Goal: Task Accomplishment & Management: Complete application form

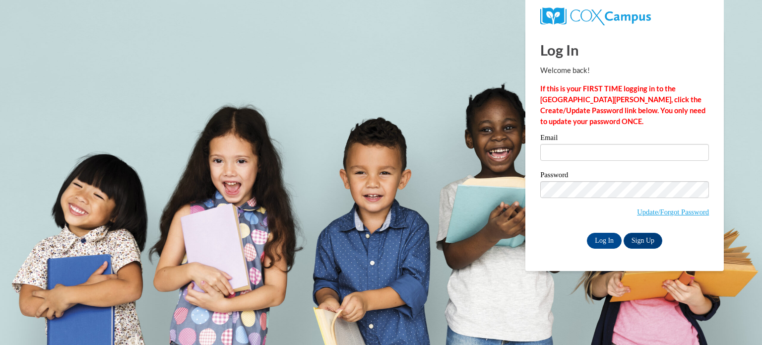
click at [565, 166] on div "Email" at bounding box center [624, 151] width 169 height 34
click at [574, 147] on input "Email" at bounding box center [624, 152] width 169 height 17
type input "[EMAIL_ADDRESS][DOMAIN_NAME]"
click at [603, 238] on input "Log In" at bounding box center [604, 241] width 35 height 16
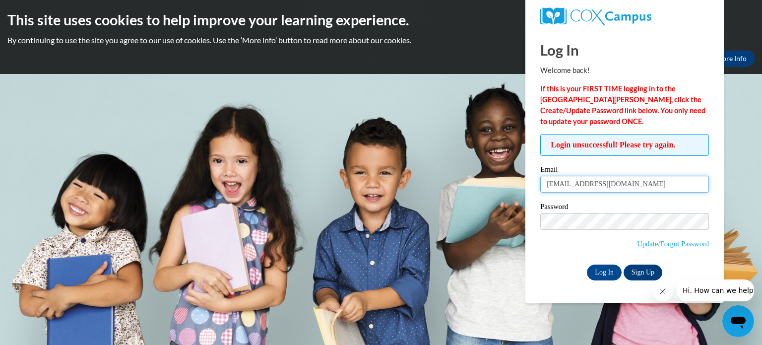
click at [605, 180] on input "clandweh@kusd.edu" at bounding box center [624, 184] width 169 height 17
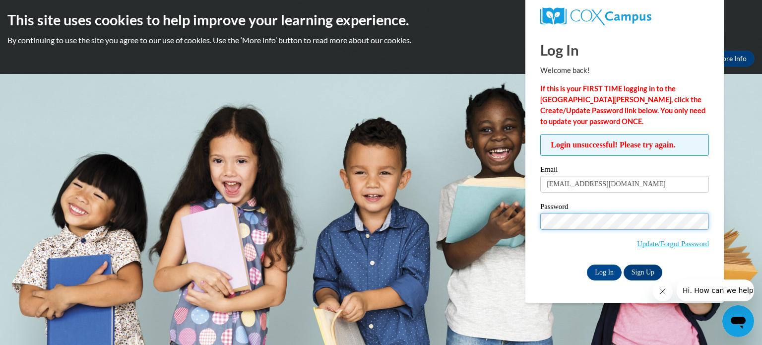
click at [587, 264] on input "Log In" at bounding box center [604, 272] width 35 height 16
drag, startPoint x: 531, startPoint y: 259, endPoint x: 672, endPoint y: 247, distance: 141.9
click at [672, 247] on div "Log In Welcome back! If this is your FIRST TIME logging in to the NEW Cox Campu…" at bounding box center [624, 166] width 213 height 273
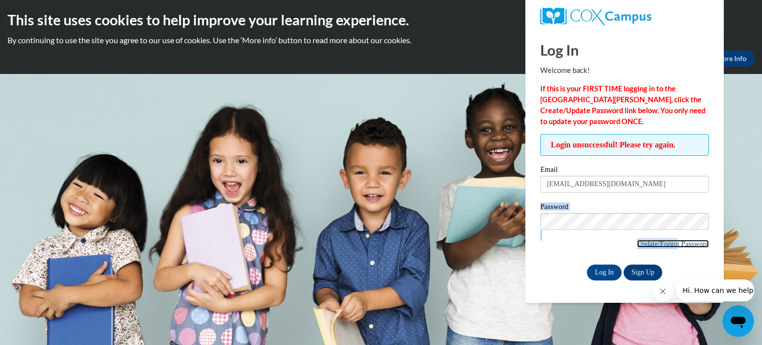
click at [672, 247] on link "Update/Forgot Password" at bounding box center [673, 244] width 72 height 8
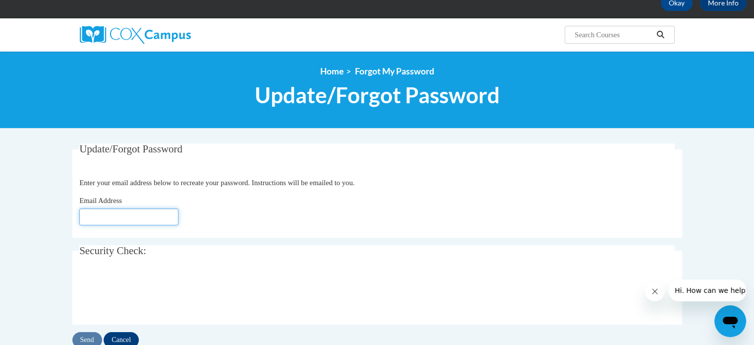
click at [137, 224] on input "Email Address" at bounding box center [128, 216] width 99 height 17
type input "[EMAIL_ADDRESS][DOMAIN_NAME]"
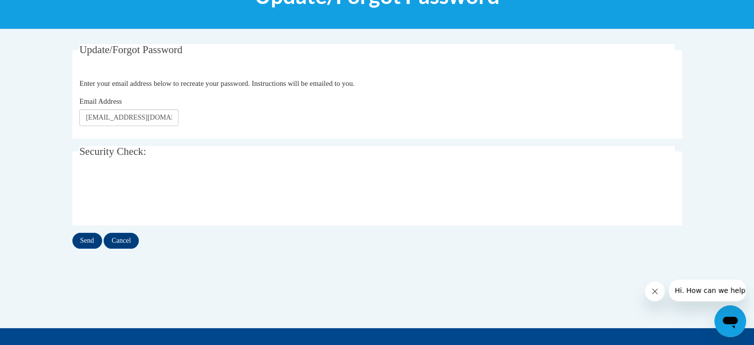
scroll to position [168, 0]
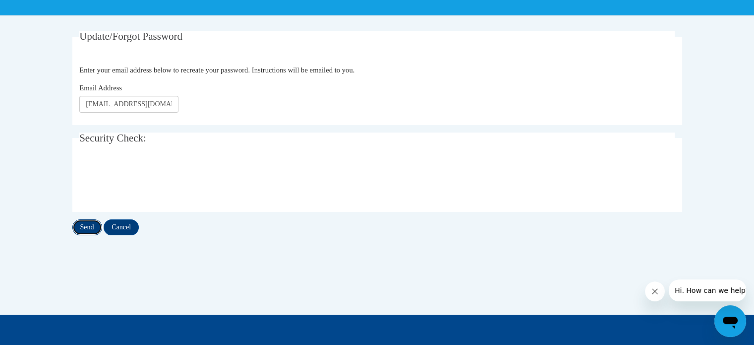
click at [89, 223] on input "Send" at bounding box center [87, 227] width 30 height 16
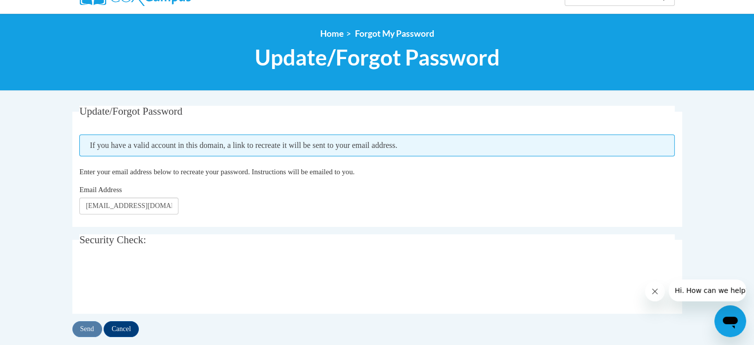
scroll to position [228, 0]
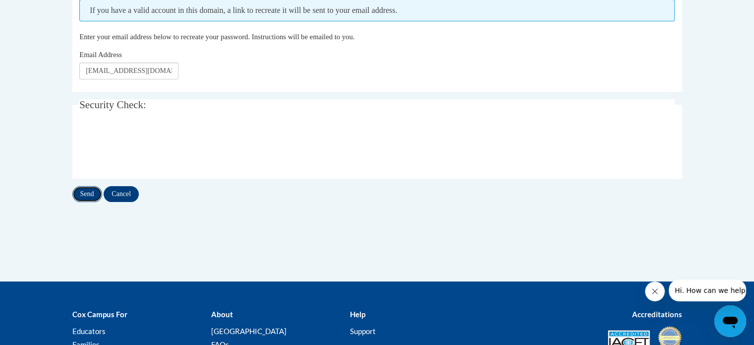
click at [90, 194] on input "Send" at bounding box center [87, 194] width 30 height 16
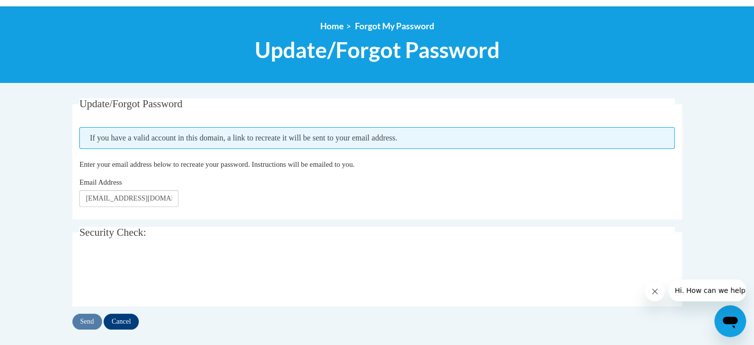
scroll to position [109, 0]
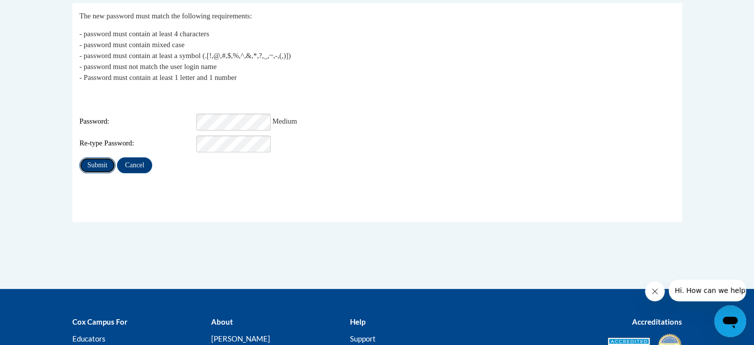
click at [91, 157] on input "Submit" at bounding box center [97, 165] width 36 height 16
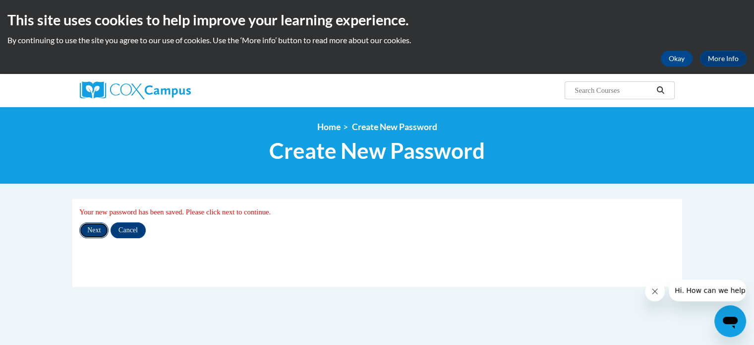
click at [93, 233] on input "Next" at bounding box center [93, 230] width 29 height 16
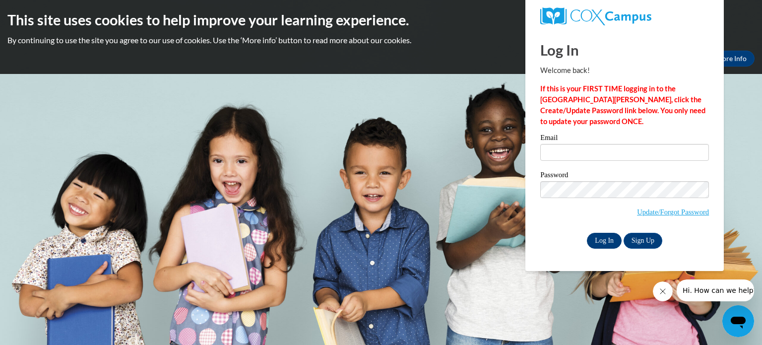
type input "[EMAIL_ADDRESS][DOMAIN_NAME]"
click at [600, 242] on input "Log In" at bounding box center [604, 241] width 35 height 16
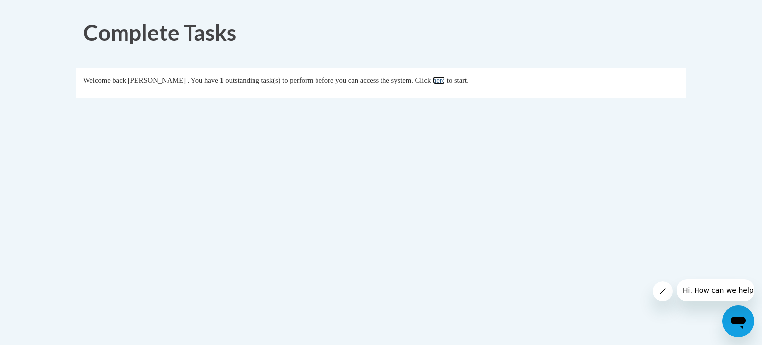
click at [445, 76] on link "here" at bounding box center [438, 80] width 12 height 8
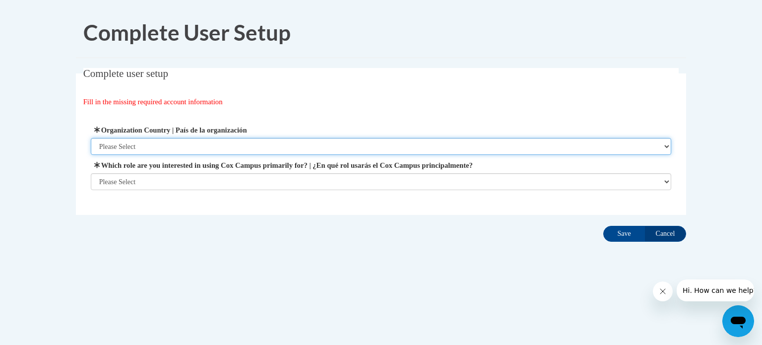
click at [404, 149] on select "Please Select [GEOGRAPHIC_DATA] | [GEOGRAPHIC_DATA] Outside of [GEOGRAPHIC_DATA…" at bounding box center [381, 146] width 581 height 17
select select "ad49bcad-a171-4b2e-b99c-48b446064914"
click at [91, 138] on select "Please Select [GEOGRAPHIC_DATA] | [GEOGRAPHIC_DATA] Outside of [GEOGRAPHIC_DATA…" at bounding box center [381, 146] width 581 height 17
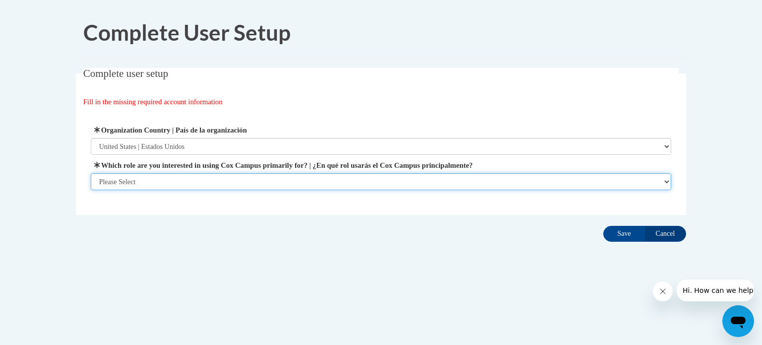
click at [388, 174] on select "Please Select College/University | Colegio/Universidad Community/Nonprofit Part…" at bounding box center [381, 181] width 581 height 17
select select "fbf2d438-af2f-41f8-98f1-81c410e29de3"
click at [91, 190] on select "Please Select College/University | Colegio/Universidad Community/Nonprofit Part…" at bounding box center [381, 181] width 581 height 17
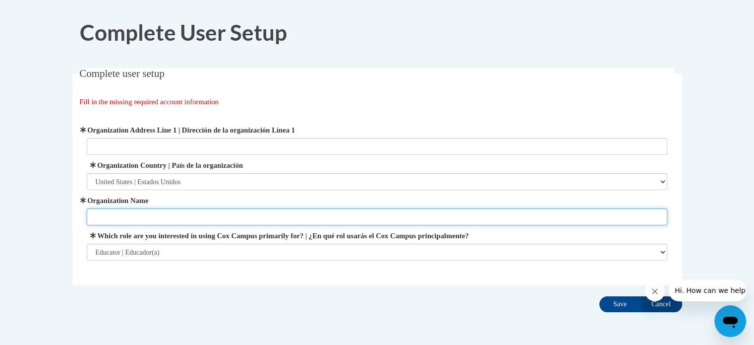
click at [310, 213] on input "Organization Name" at bounding box center [377, 216] width 581 height 17
type input "KUSD"
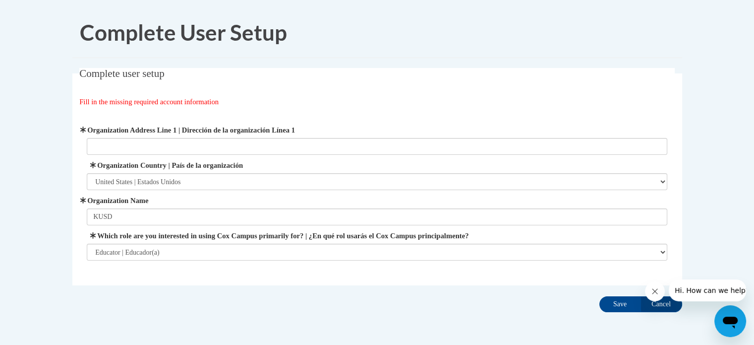
click at [431, 277] on fieldset "Complete user setup Fill in the missing required account information User Profi…" at bounding box center [377, 176] width 610 height 217
click at [613, 303] on input "Save" at bounding box center [621, 304] width 42 height 16
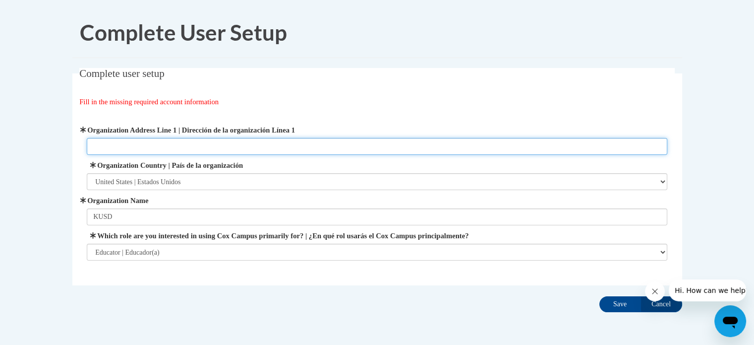
click at [325, 147] on input "Organization Address Line 1 | Dirección de la organización Línea 1" at bounding box center [377, 146] width 581 height 17
click at [246, 141] on input "Organization Address Line 1 | Dirección de la organización Línea 1" at bounding box center [377, 146] width 581 height 17
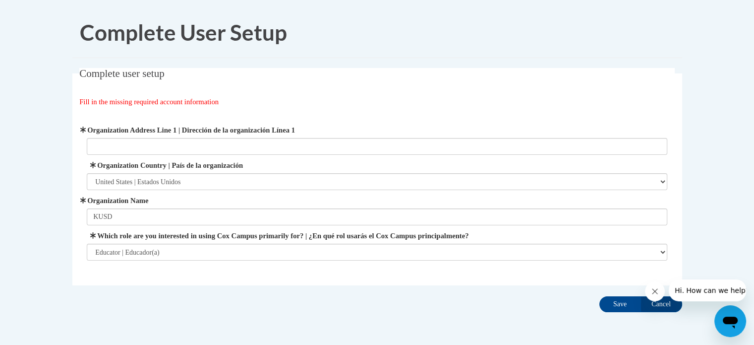
click at [283, 72] on legend "Complete user setup" at bounding box center [377, 73] width 596 height 11
